Goal: Find contact information: Find contact information

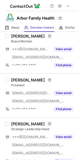
scroll to position [24, 0]
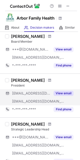
click at [62, 95] on button "View email" at bounding box center [63, 93] width 20 height 5
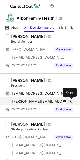
click at [71, 102] on span at bounding box center [71, 101] width 4 height 4
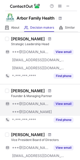
scroll to position [119, 0]
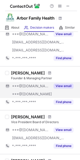
click at [64, 88] on button "View email" at bounding box center [63, 86] width 20 height 5
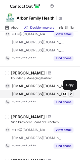
click at [72, 96] on span at bounding box center [71, 94] width 4 height 4
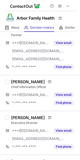
scroll to position [243, 0]
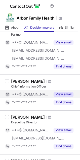
click at [63, 93] on button "View email" at bounding box center [63, 94] width 20 height 5
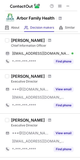
scroll to position [295, 0]
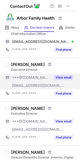
click at [67, 76] on button "View email" at bounding box center [63, 77] width 20 height 5
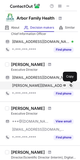
click at [70, 86] on span at bounding box center [71, 86] width 4 height 4
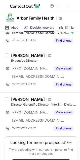
scroll to position [347, 0]
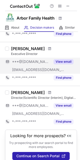
click at [69, 65] on div "View email" at bounding box center [61, 62] width 23 height 8
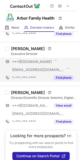
scroll to position [347, 0]
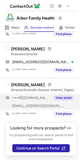
click at [60, 99] on button "View email" at bounding box center [63, 97] width 20 height 5
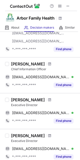
scroll to position [253, 0]
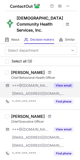
click at [61, 83] on button "View email" at bounding box center [63, 85] width 20 height 5
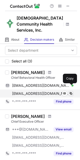
click at [71, 92] on span at bounding box center [71, 94] width 4 height 4
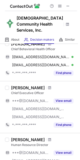
scroll to position [35, 0]
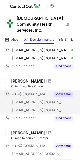
click at [58, 92] on button "View email" at bounding box center [63, 94] width 20 height 5
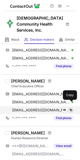
click at [73, 108] on button at bounding box center [70, 110] width 5 height 5
click at [72, 108] on span at bounding box center [71, 110] width 4 height 4
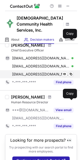
scroll to position [78, 0]
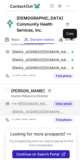
click at [55, 101] on button "View email" at bounding box center [63, 103] width 20 height 5
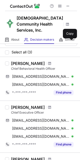
scroll to position [0, 0]
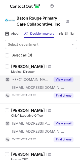
click at [59, 80] on button "View email" at bounding box center [63, 79] width 20 height 5
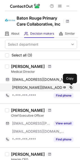
click at [70, 87] on span at bounding box center [71, 88] width 4 height 4
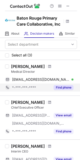
click at [66, 88] on button "Find phone" at bounding box center [63, 87] width 20 height 5
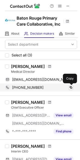
click at [72, 88] on span at bounding box center [71, 88] width 4 height 4
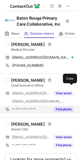
scroll to position [26, 0]
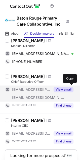
click at [62, 89] on button "View email" at bounding box center [63, 89] width 20 height 5
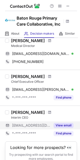
scroll to position [45, 0]
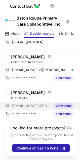
click at [62, 105] on button "View email" at bounding box center [63, 105] width 20 height 5
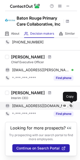
click at [69, 107] on span at bounding box center [71, 106] width 4 height 4
click at [70, 107] on span at bounding box center [71, 106] width 4 height 4
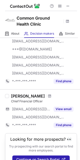
scroll to position [99, 0]
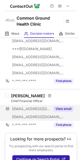
click at [62, 107] on button "View email" at bounding box center [63, 108] width 20 height 5
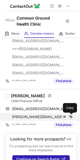
click at [70, 117] on span at bounding box center [71, 117] width 4 height 4
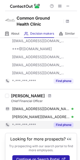
click at [66, 126] on button "Find phone" at bounding box center [63, 124] width 20 height 5
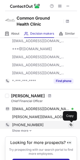
click at [69, 125] on span at bounding box center [71, 125] width 4 height 4
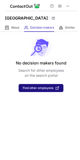
click at [33, 90] on span "Find other employees" at bounding box center [38, 88] width 31 height 4
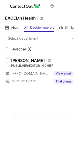
click at [42, 116] on span "Continue on Search Portal" at bounding box center [37, 116] width 43 height 4
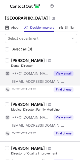
click at [65, 76] on button "View email" at bounding box center [63, 73] width 20 height 5
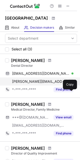
click at [70, 84] on span at bounding box center [71, 82] width 4 height 4
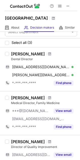
scroll to position [6, 0]
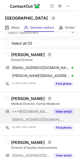
click at [57, 114] on button "View email" at bounding box center [63, 111] width 20 height 5
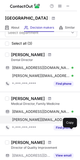
click at [70, 122] on span at bounding box center [71, 120] width 4 height 4
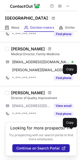
scroll to position [67, 0]
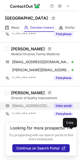
click at [62, 106] on button "View email" at bounding box center [63, 105] width 20 height 5
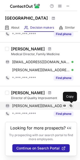
click at [72, 106] on span at bounding box center [71, 106] width 4 height 4
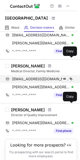
scroll to position [38, 0]
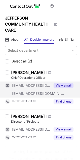
click at [56, 84] on button "View email" at bounding box center [63, 85] width 20 height 5
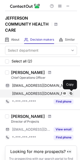
click at [72, 95] on span at bounding box center [71, 94] width 4 height 4
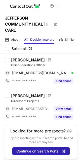
scroll to position [15, 0]
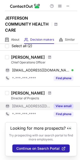
click at [59, 104] on button "View email" at bounding box center [63, 106] width 20 height 5
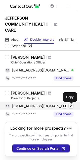
click at [70, 107] on span at bounding box center [71, 106] width 4 height 4
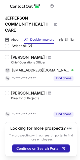
scroll to position [0, 0]
